Goal: Find specific page/section

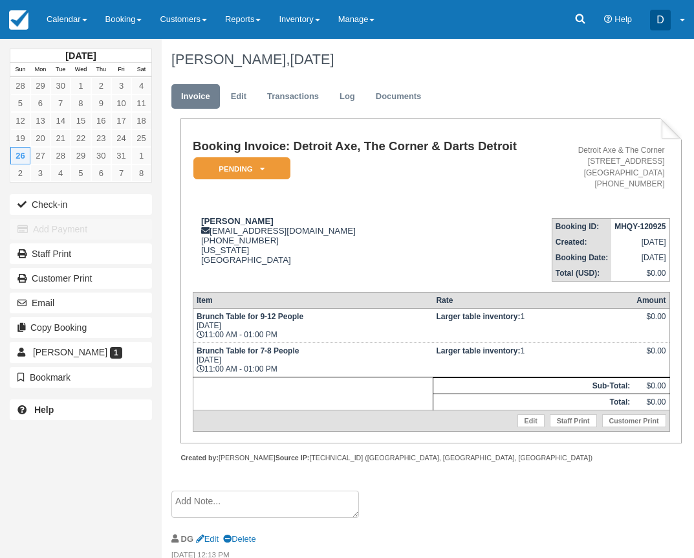
scroll to position [92, 0]
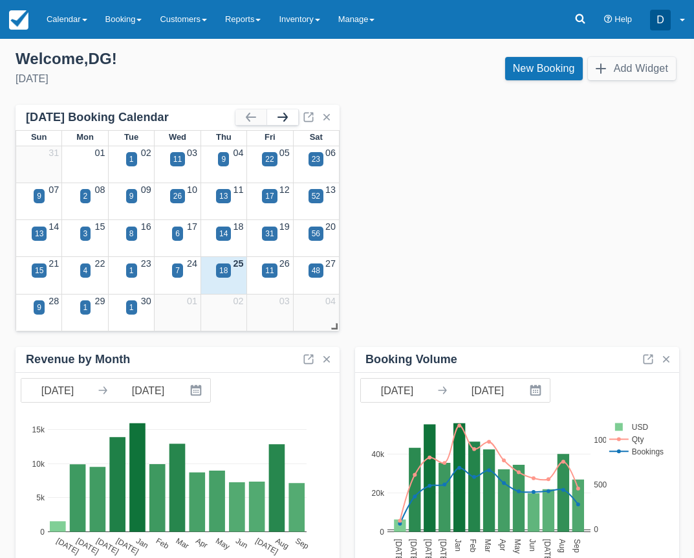
click at [283, 124] on button "button" at bounding box center [282, 117] width 31 height 16
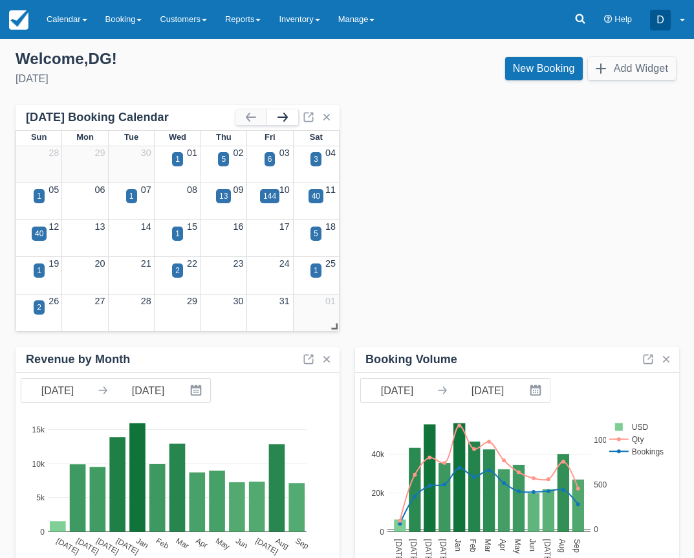
click at [283, 124] on button "button" at bounding box center [282, 117] width 31 height 16
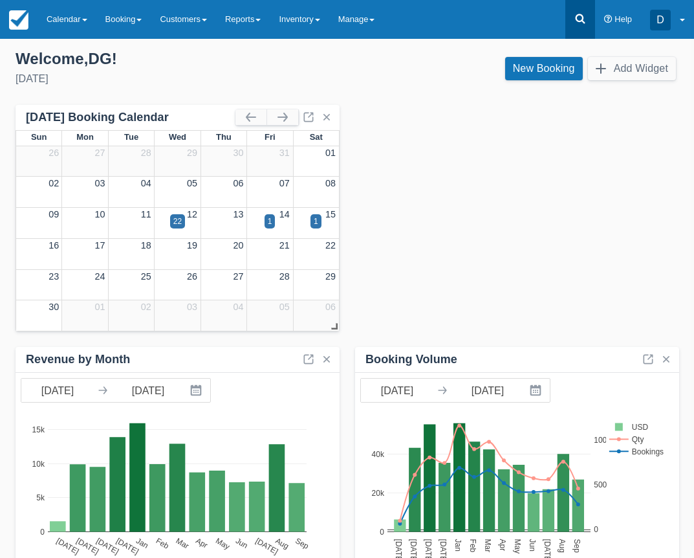
click at [579, 23] on icon at bounding box center [580, 18] width 13 height 13
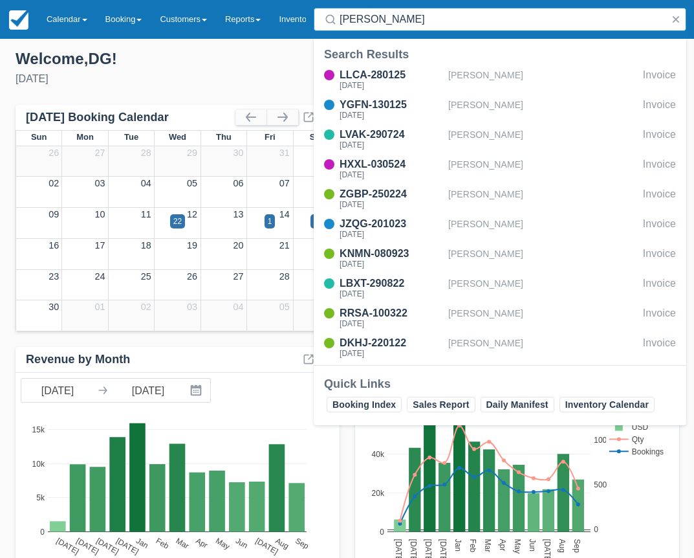
type input "veronica"
click at [182, 65] on div "Welcome , DG !" at bounding box center [176, 58] width 321 height 19
